Goal: Task Accomplishment & Management: Complete application form

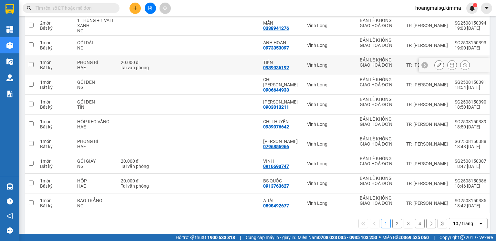
scroll to position [99, 0]
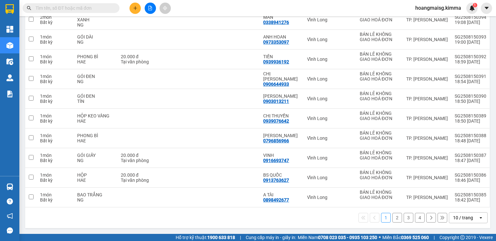
click at [462, 219] on div "10 / trang" at bounding box center [463, 217] width 20 height 6
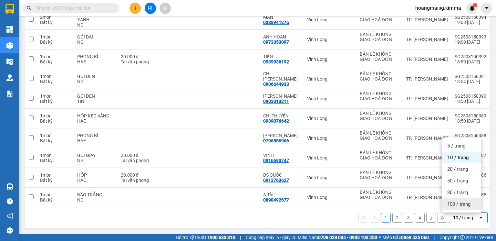
click at [464, 207] on div "100 / trang" at bounding box center [461, 204] width 39 height 12
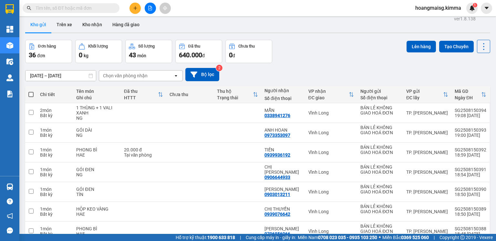
scroll to position [0, 0]
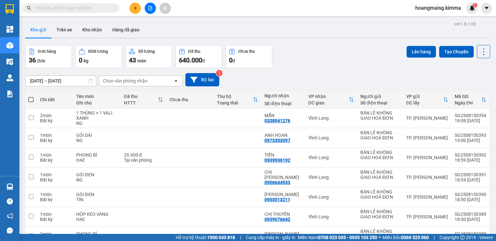
click at [137, 8] on icon "plus" at bounding box center [135, 8] width 4 height 0
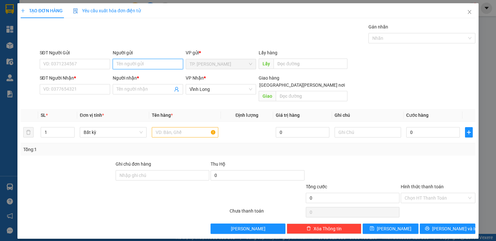
click at [143, 62] on input "Người gửi" at bounding box center [148, 64] width 70 height 10
type input "BÁN"
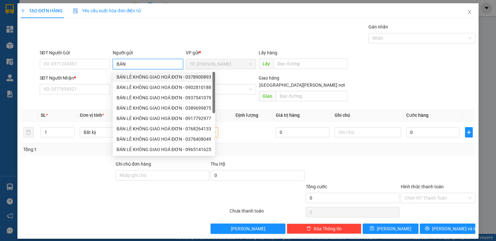
drag, startPoint x: 137, startPoint y: 75, endPoint x: 120, endPoint y: 76, distance: 17.1
click at [136, 76] on div "BÁN LẺ KHÔNG GIAO HOÁ ĐƠN - 0378900893" at bounding box center [164, 76] width 95 height 7
type input "0378900893"
type input "BÁN LẺ KHÔNG GIAO HOÁ ĐƠN"
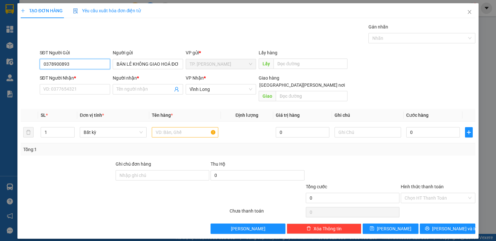
click at [89, 64] on input "0378900893" at bounding box center [75, 64] width 70 height 10
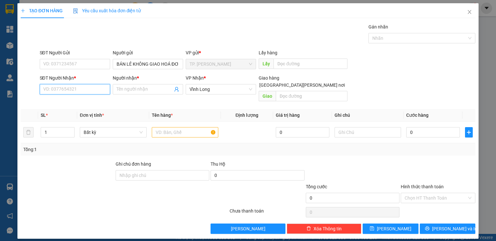
click at [83, 90] on input "SĐT Người Nhận *" at bounding box center [75, 89] width 70 height 10
click at [84, 101] on div "0939829829 - [PERSON_NAME]" at bounding box center [76, 102] width 64 height 7
type input "0939829829"
type input "CHU PHAT"
type input "0939829829"
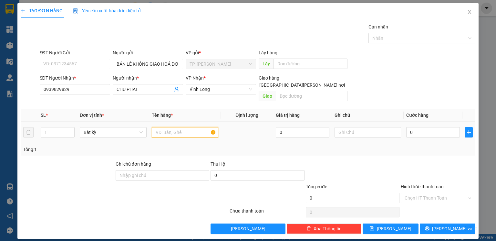
drag, startPoint x: 180, startPoint y: 124, endPoint x: 186, endPoint y: 120, distance: 6.8
click at [183, 127] on input "text" at bounding box center [185, 132] width 67 height 10
type input "THÙNG MUSS"
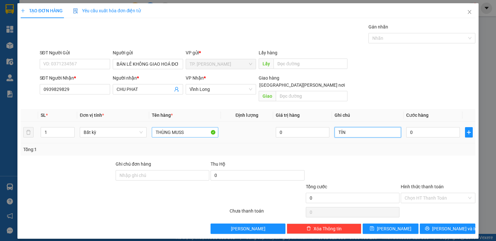
type input "TÍN"
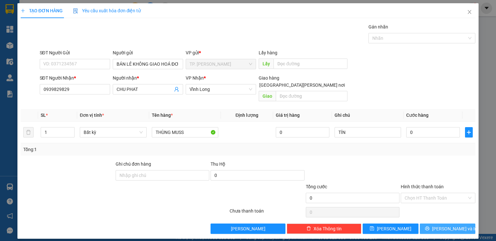
click at [443, 225] on span "[PERSON_NAME] và In" at bounding box center [454, 228] width 45 height 7
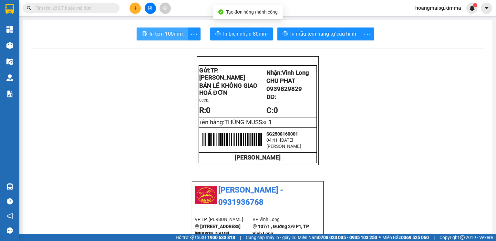
click at [154, 32] on span "In tem 100mm" at bounding box center [166, 34] width 33 height 8
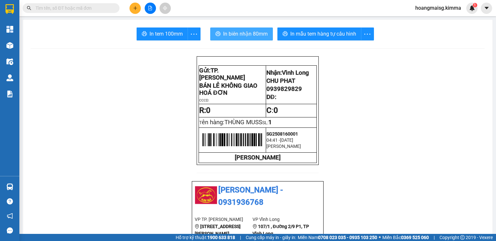
click at [238, 35] on span "In biên nhận 80mm" at bounding box center [245, 34] width 45 height 8
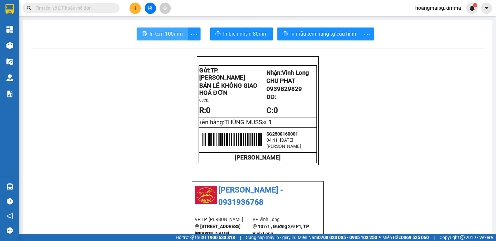
click at [167, 37] on span "In tem 100mm" at bounding box center [166, 34] width 33 height 8
click at [146, 5] on button at bounding box center [150, 8] width 11 height 11
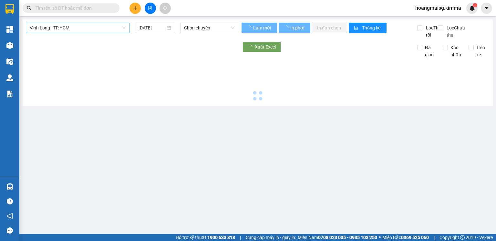
type input "[DATE]"
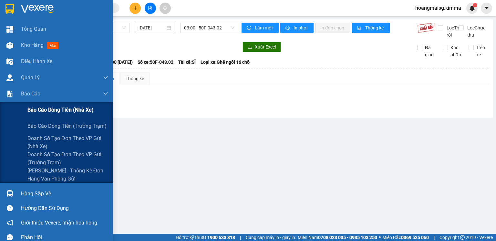
click at [40, 107] on span "Báo cáo dòng tiền (nhà xe)" at bounding box center [60, 110] width 66 height 8
